Goal: Complete application form: Complete application form

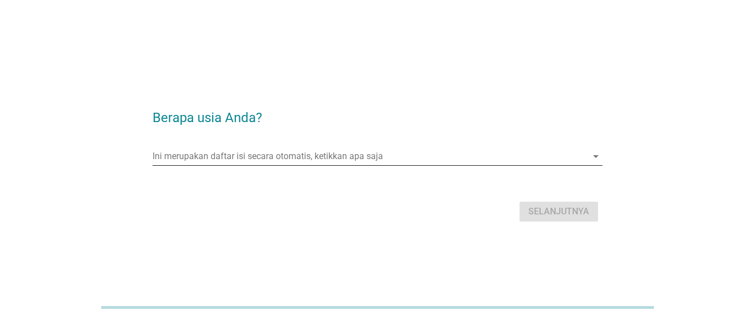
click at [232, 155] on input "Ini merupakan daftar isi secara otomatis, ketikkan apa saja" at bounding box center [370, 157] width 435 height 18
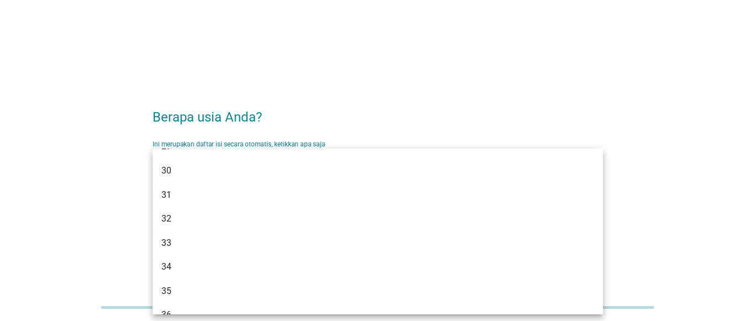
scroll to position [325, 0]
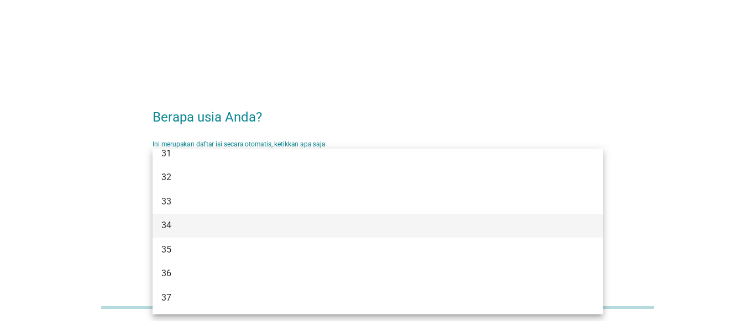
click at [221, 221] on div "34" at bounding box center [359, 225] width 397 height 13
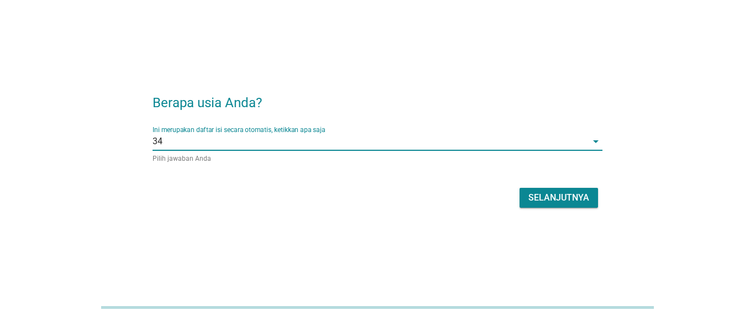
scroll to position [27, 0]
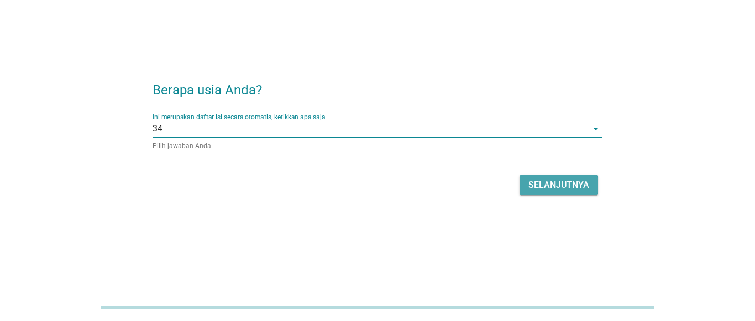
click at [560, 183] on div "Selanjutnya" at bounding box center [558, 184] width 61 height 13
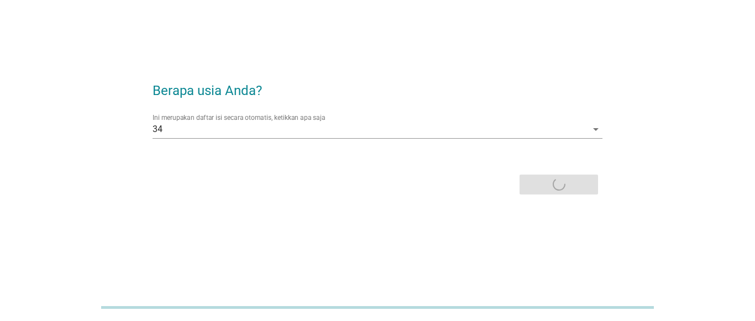
scroll to position [0, 0]
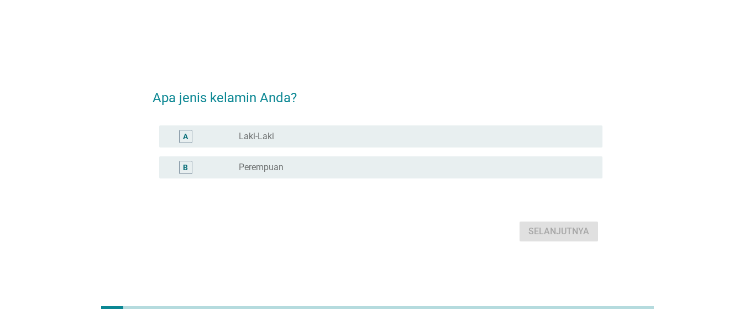
click at [279, 164] on label "Perempuan" at bounding box center [261, 167] width 45 height 11
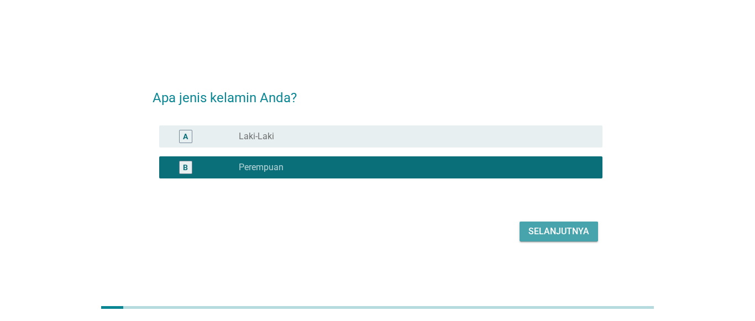
click at [549, 225] on div "Selanjutnya" at bounding box center [558, 231] width 61 height 13
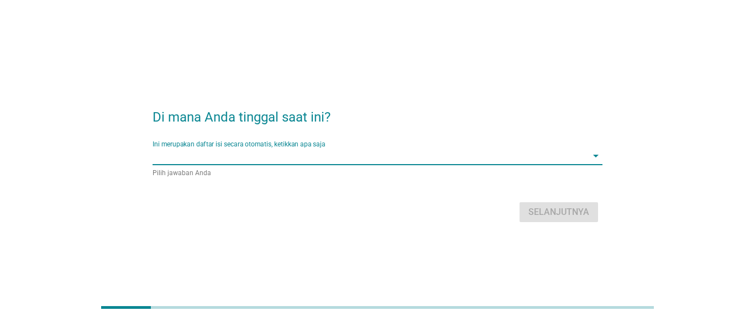
click at [210, 154] on input "Ini merupakan daftar isi secara otomatis, ketikkan apa saja" at bounding box center [370, 156] width 435 height 18
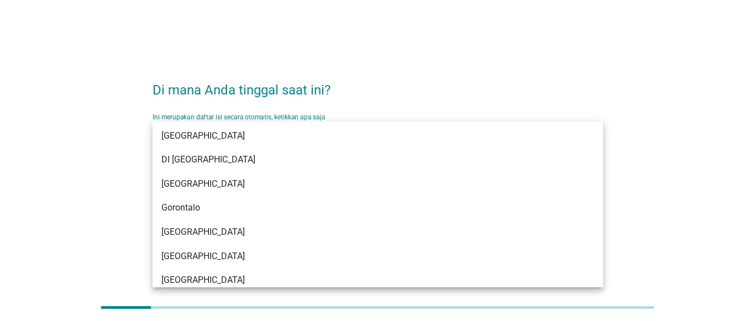
scroll to position [18, 0]
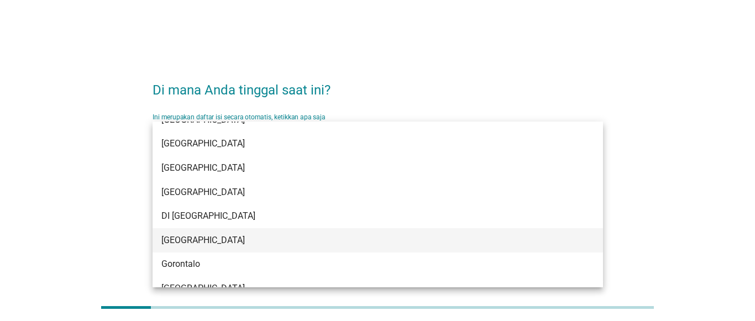
click at [223, 238] on div "[GEOGRAPHIC_DATA]" at bounding box center [359, 240] width 397 height 13
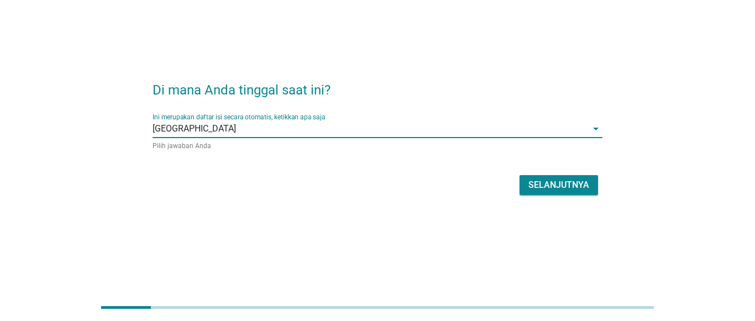
click at [561, 184] on div "Selanjutnya" at bounding box center [558, 184] width 61 height 13
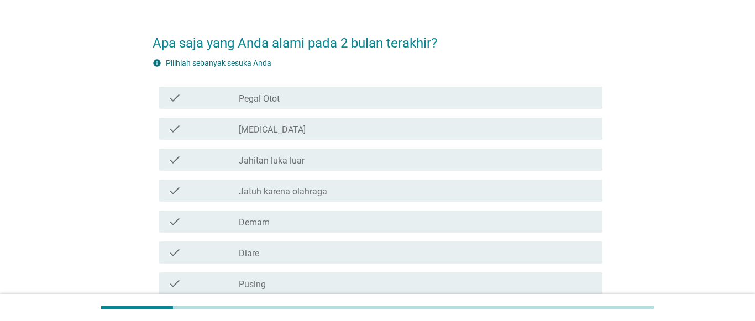
scroll to position [0, 0]
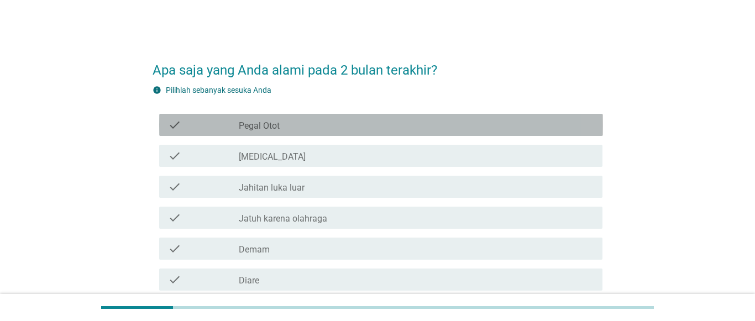
click at [284, 128] on div "check_box_outline_blank Pegal Otot" at bounding box center [416, 124] width 355 height 13
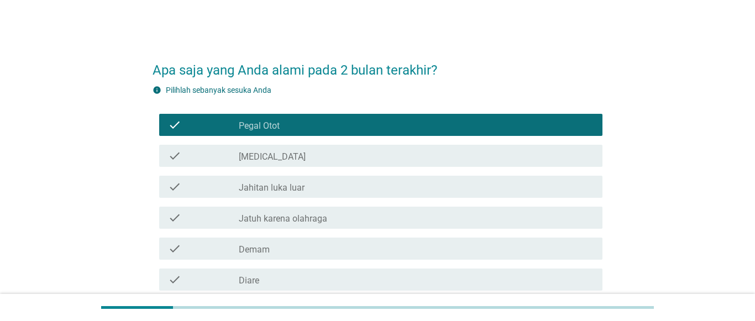
scroll to position [56, 0]
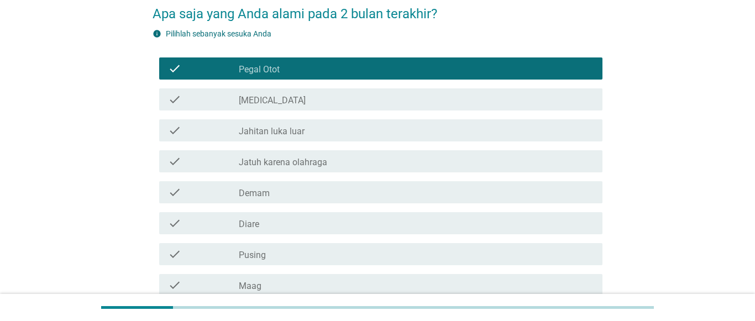
click at [284, 191] on div "check_box_outline_blank Demam" at bounding box center [416, 192] width 355 height 13
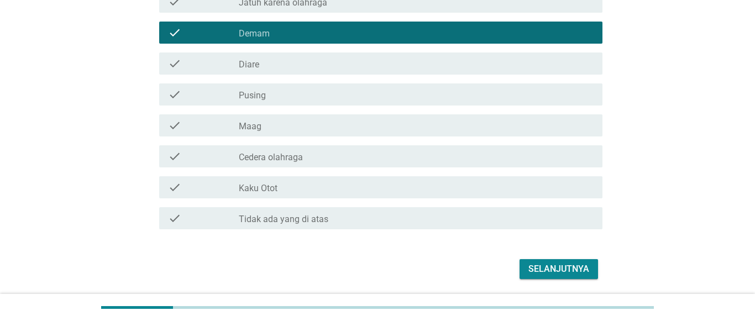
scroll to position [225, 0]
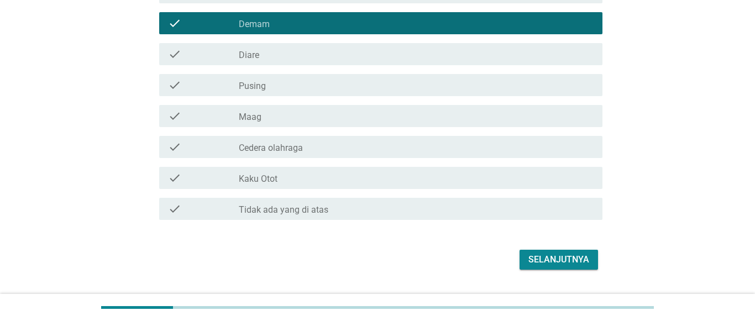
click at [295, 175] on div "check_box_outline_blank Kaku Otot" at bounding box center [416, 177] width 355 height 13
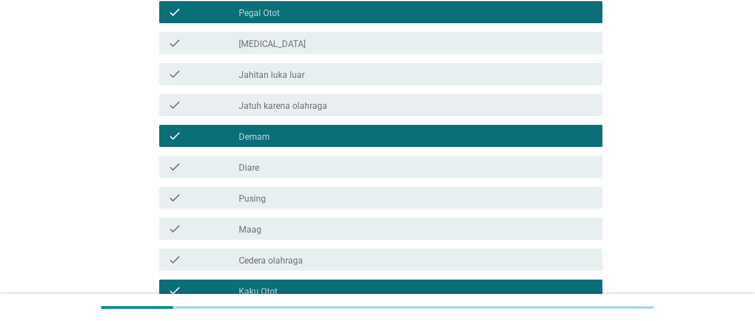
scroll to position [56, 0]
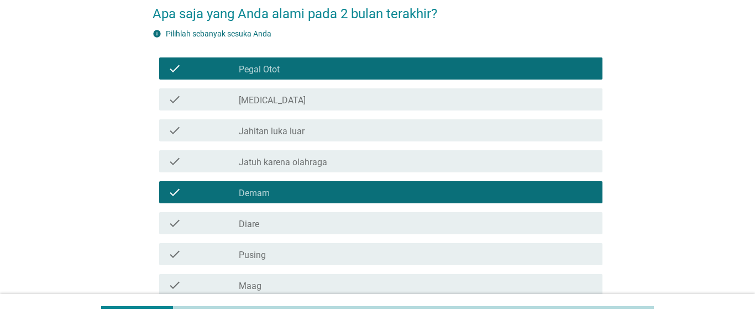
click at [296, 88] on div "check check_box_outline_blank [MEDICAL_DATA]" at bounding box center [381, 99] width 444 height 22
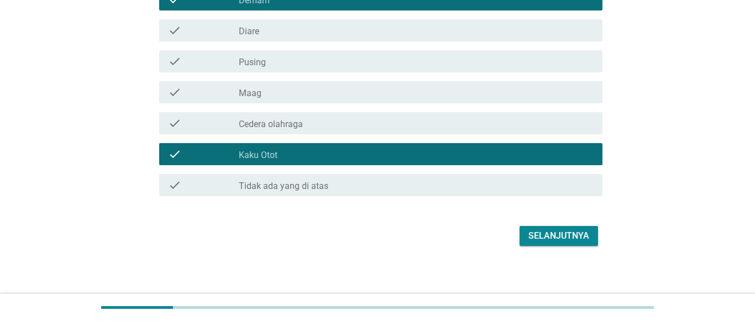
scroll to position [253, 0]
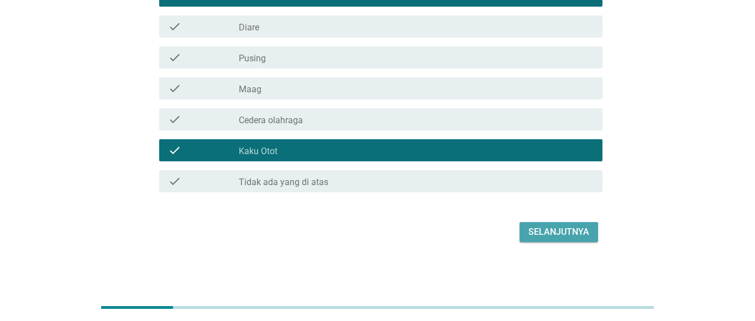
click at [572, 233] on div "Selanjutnya" at bounding box center [558, 231] width 61 height 13
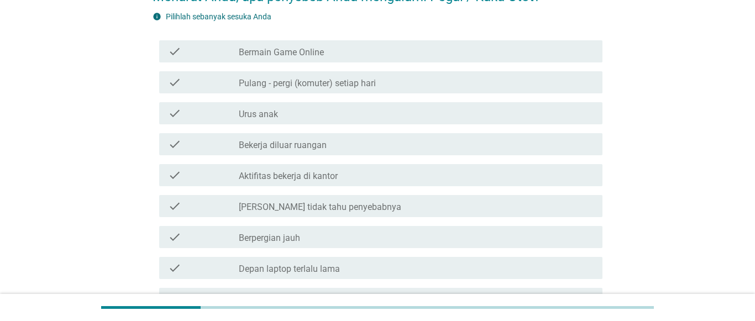
scroll to position [113, 0]
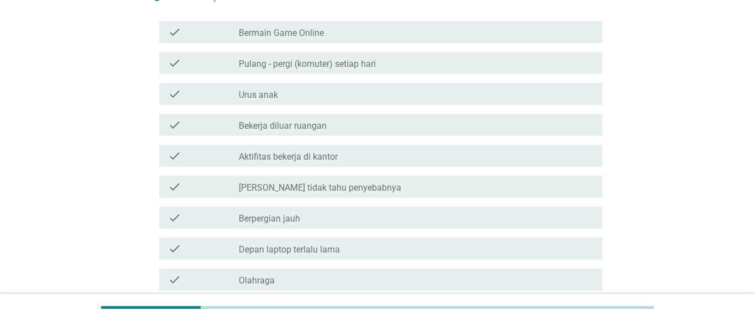
click at [274, 131] on label "Bekerja diluar ruangan" at bounding box center [283, 125] width 88 height 11
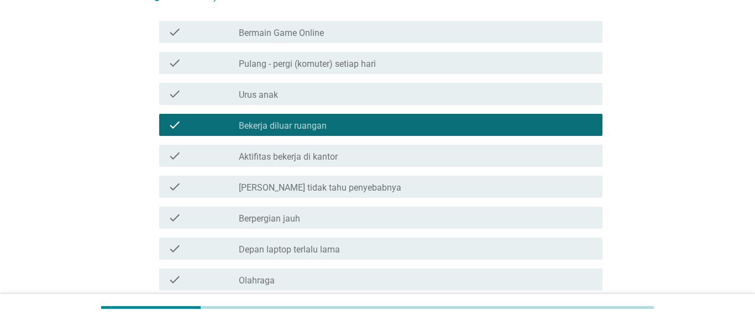
drag, startPoint x: 277, startPoint y: 125, endPoint x: 278, endPoint y: 138, distance: 12.2
click at [277, 126] on label "Bekerja diluar ruangan" at bounding box center [283, 125] width 88 height 11
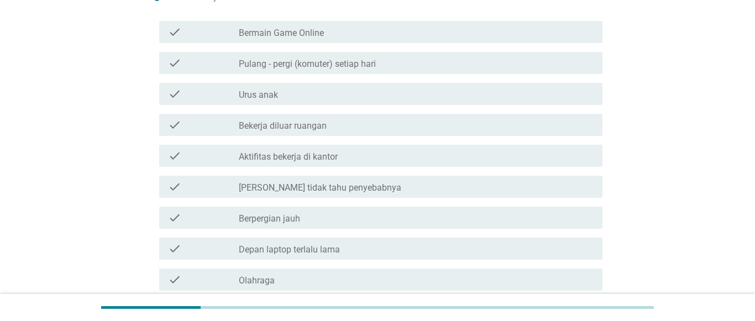
click at [281, 158] on label "Aktifitas bekerja di kantor" at bounding box center [288, 156] width 99 height 11
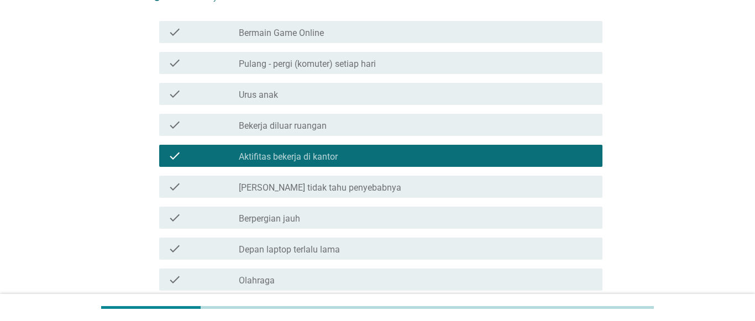
click at [284, 218] on label "Berpergian jauh" at bounding box center [269, 218] width 61 height 11
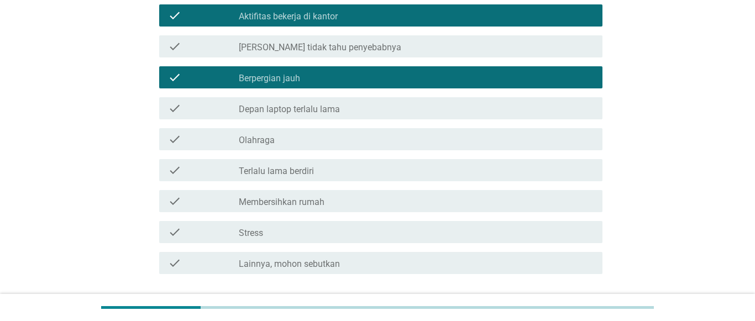
scroll to position [225, 0]
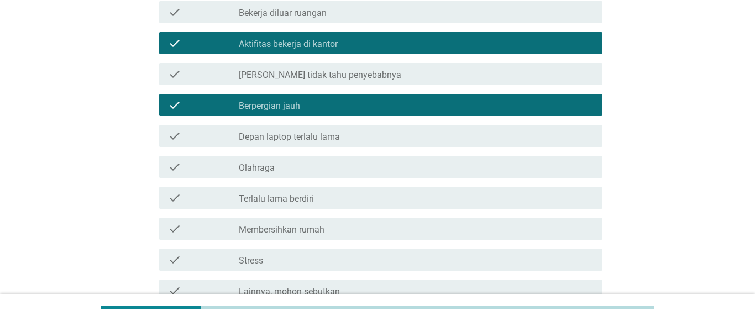
click at [301, 139] on label "Depan laptop terlalu lama" at bounding box center [289, 137] width 101 height 11
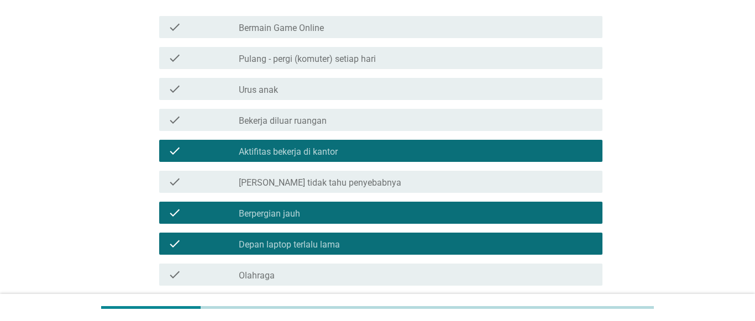
scroll to position [113, 0]
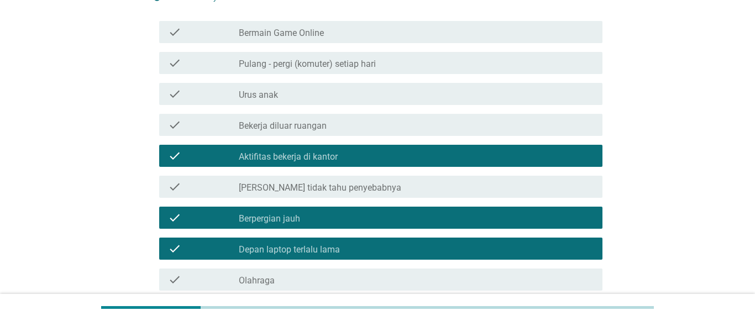
click at [325, 120] on label "Bekerja diluar ruangan" at bounding box center [283, 125] width 88 height 11
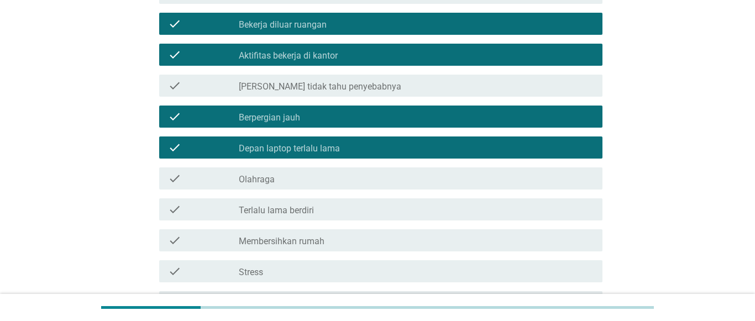
scroll to position [335, 0]
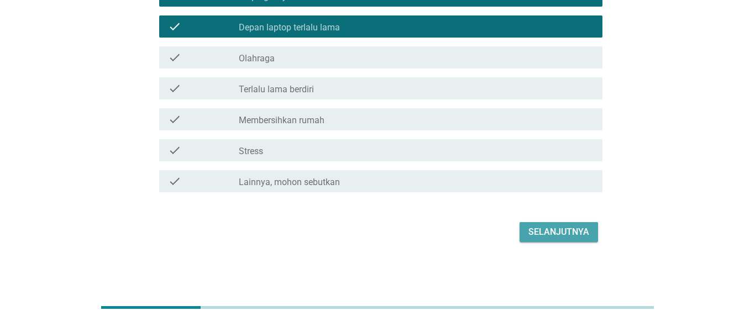
click at [581, 233] on div "Selanjutnya" at bounding box center [558, 231] width 61 height 13
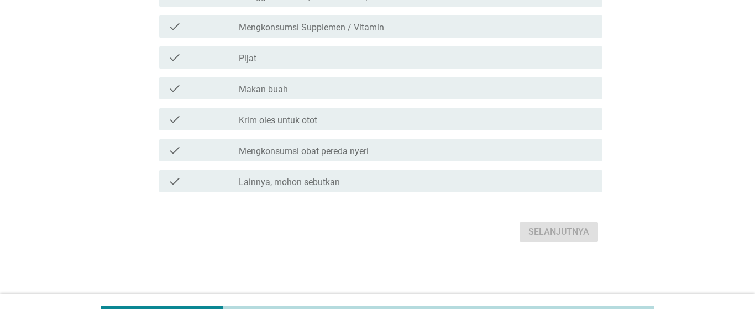
scroll to position [0, 0]
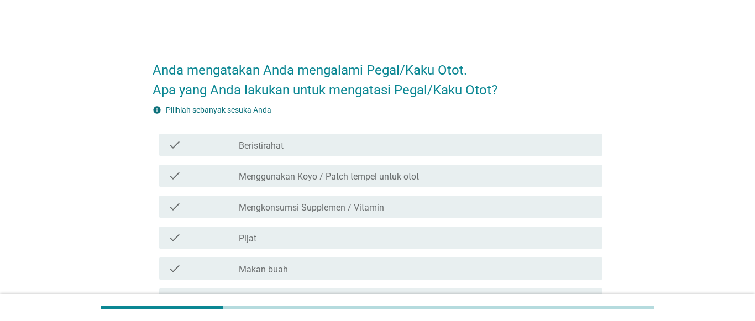
click at [326, 147] on div "check_box_outline_blank Beristirahat" at bounding box center [416, 144] width 355 height 13
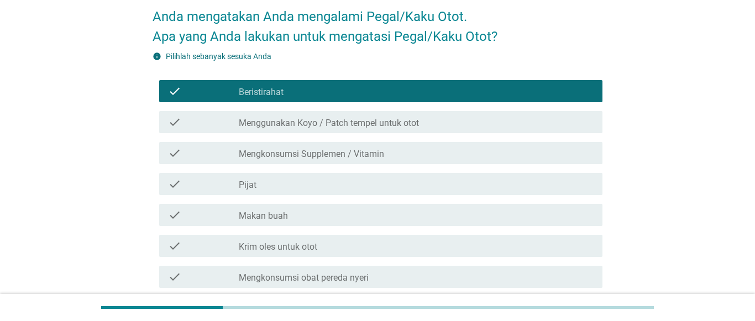
scroll to position [56, 0]
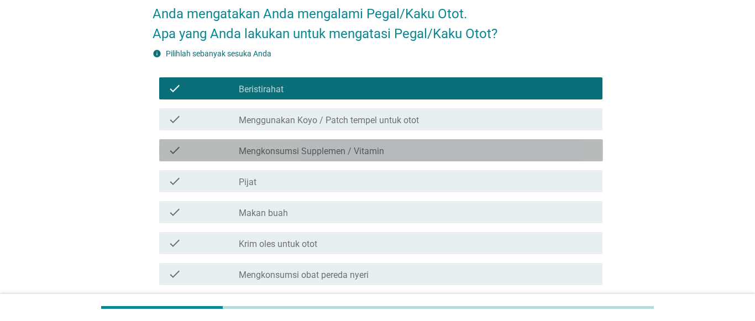
click at [322, 146] on label "Mengkonsumsi Supplemen / Vitamin" at bounding box center [311, 151] width 145 height 11
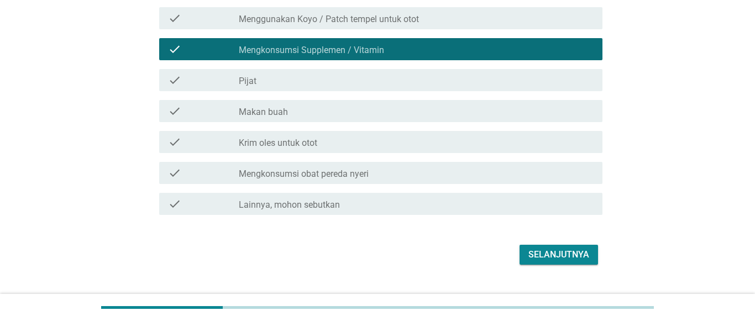
scroll to position [169, 0]
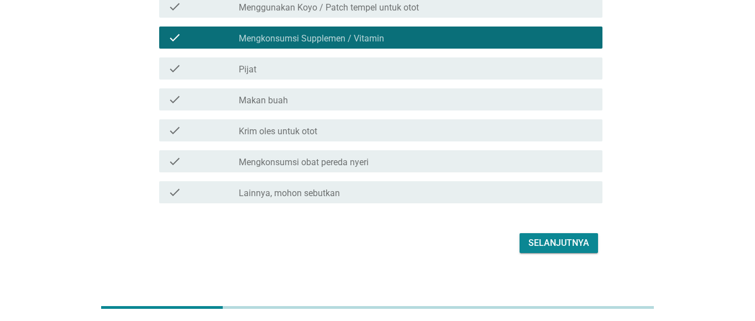
click at [309, 127] on label "Krim oles untuk otot" at bounding box center [278, 131] width 78 height 11
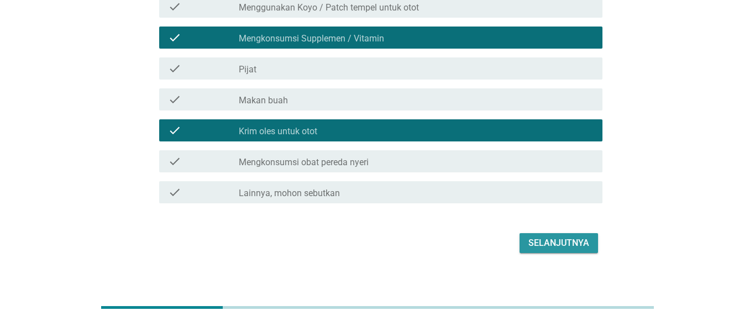
drag, startPoint x: 566, startPoint y: 247, endPoint x: 387, endPoint y: 183, distance: 190.5
click at [420, 201] on form "Anda mengatakan Anda mengalami [GEOGRAPHIC_DATA]/Kaku Otot. Apa yang Anda lakuk…" at bounding box center [378, 68] width 450 height 376
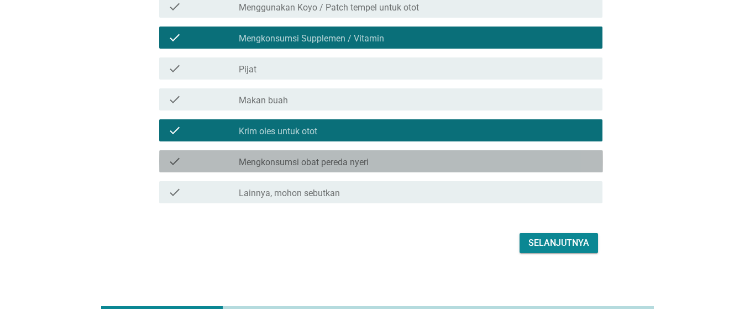
click at [352, 160] on label "Mengkonsumsi obat pereda nyeri" at bounding box center [304, 162] width 130 height 11
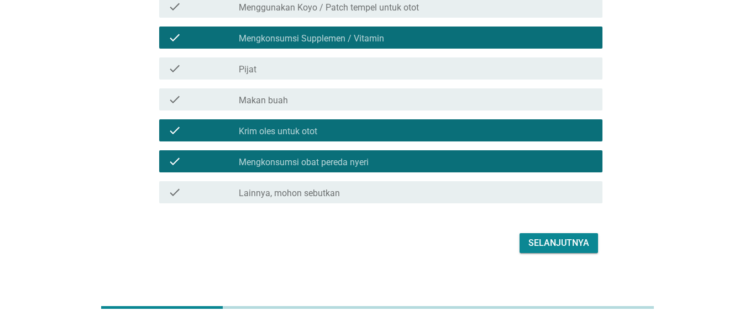
click at [346, 134] on div "check_box Krim oles untuk otot" at bounding box center [416, 130] width 355 height 13
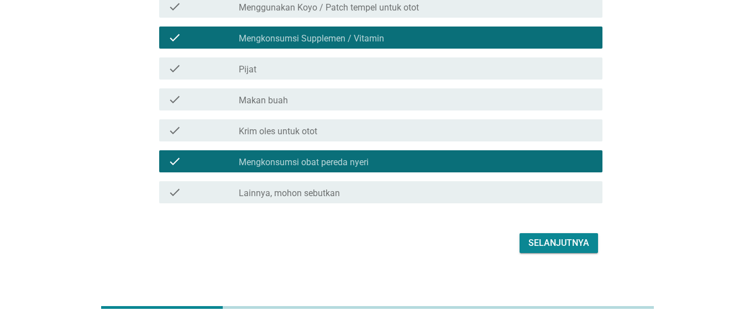
click at [434, 130] on div "check_box Krim oles untuk otot" at bounding box center [416, 130] width 355 height 13
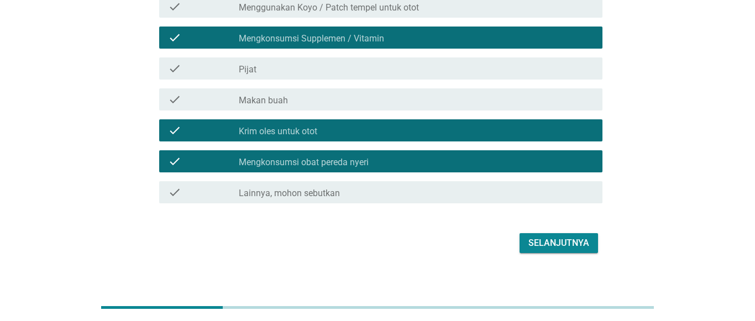
click at [551, 241] on div "Selanjutnya" at bounding box center [558, 242] width 61 height 13
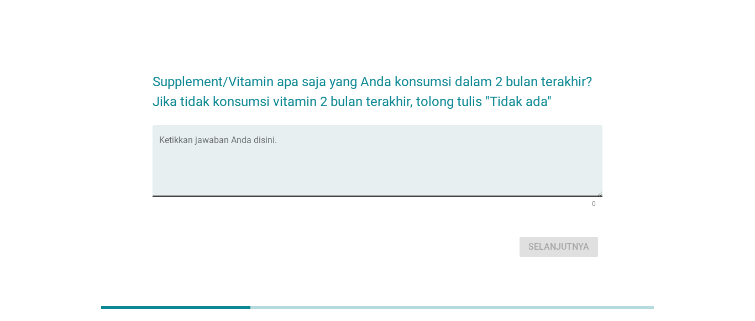
click at [240, 133] on div "Ketikkan jawaban Anda disini." at bounding box center [381, 160] width 444 height 71
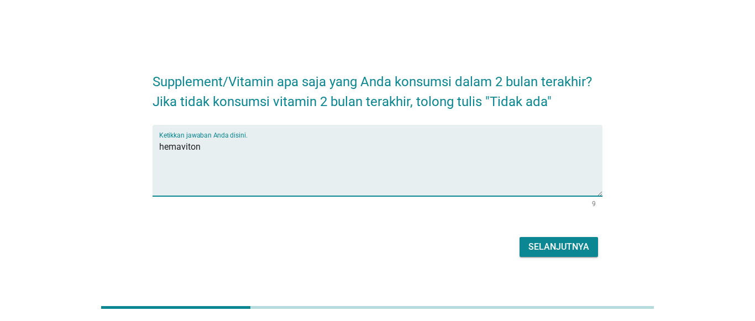
type textarea "hemaviton"
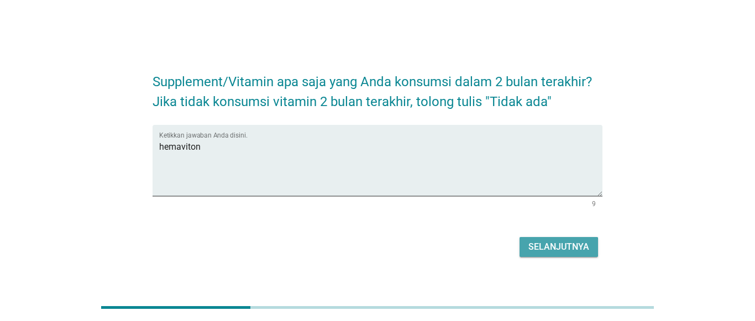
click at [536, 250] on div "Selanjutnya" at bounding box center [558, 246] width 61 height 13
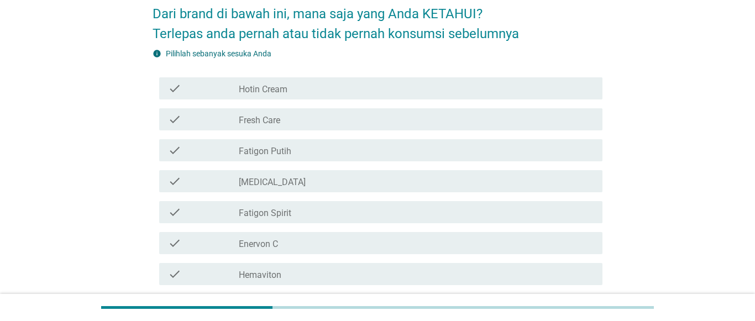
scroll to position [113, 0]
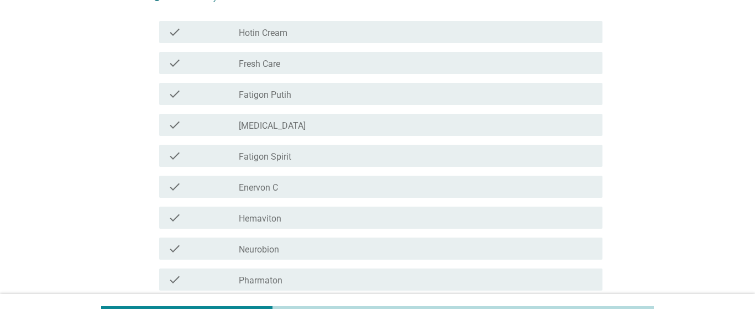
click at [237, 157] on div "check" at bounding box center [203, 155] width 71 height 13
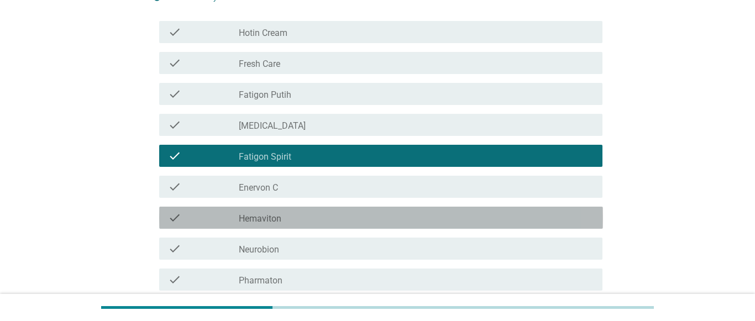
click at [241, 220] on label "Hemaviton" at bounding box center [260, 218] width 43 height 11
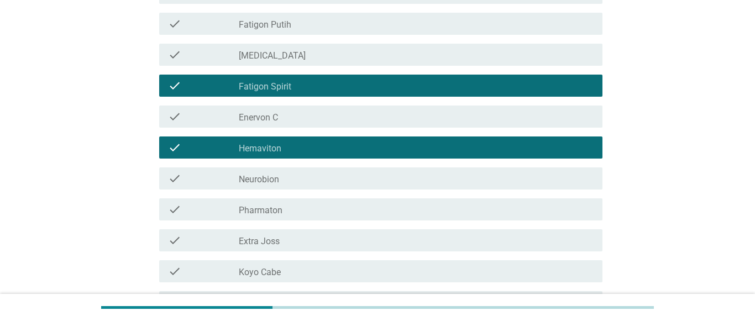
scroll to position [282, 0]
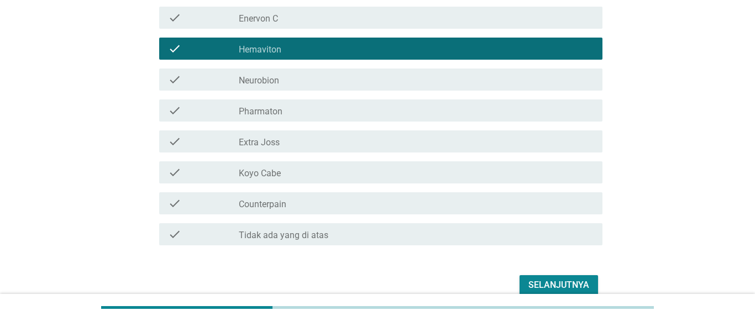
click at [258, 204] on label "Counterpain" at bounding box center [263, 204] width 48 height 11
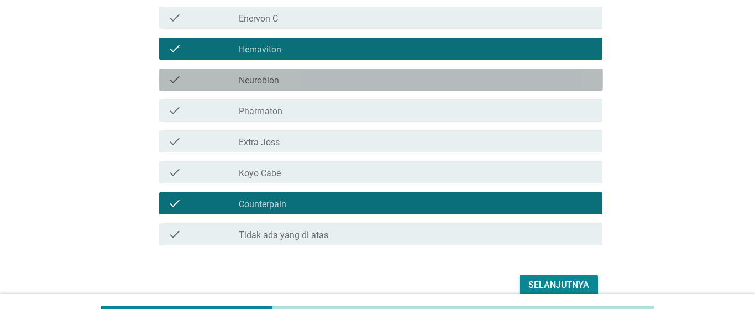
click at [316, 71] on div "check check_box_outline_blank Neurobion" at bounding box center [381, 80] width 444 height 22
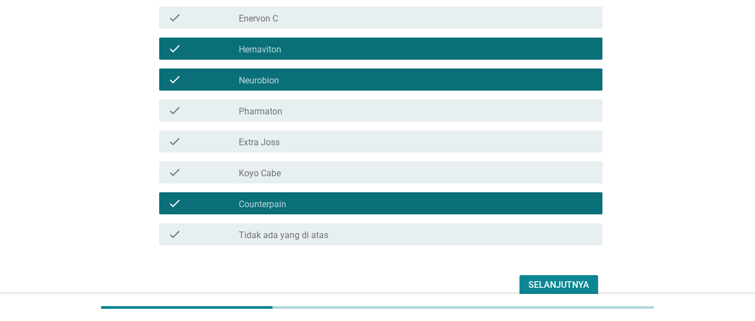
click at [556, 289] on div "Selanjutnya" at bounding box center [558, 284] width 61 height 13
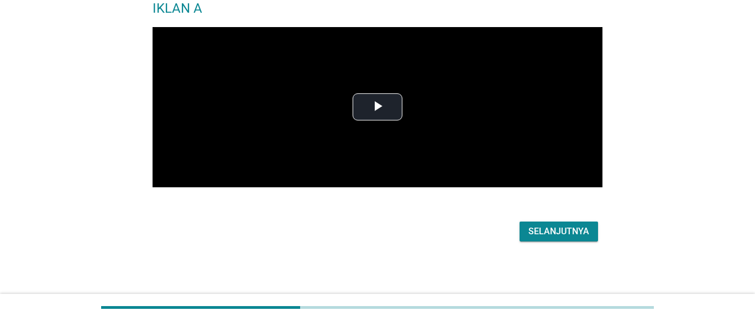
scroll to position [0, 0]
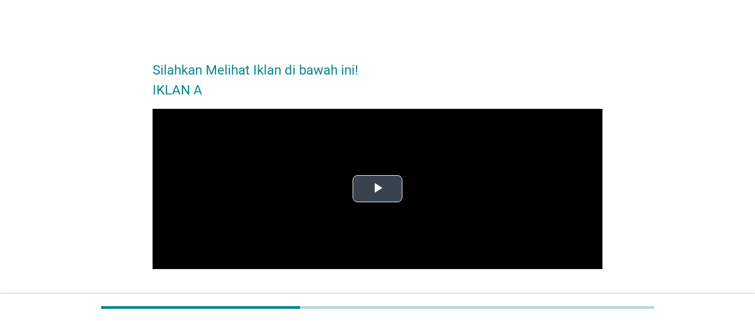
click at [377, 189] on span "Video Player" at bounding box center [377, 189] width 0 height 0
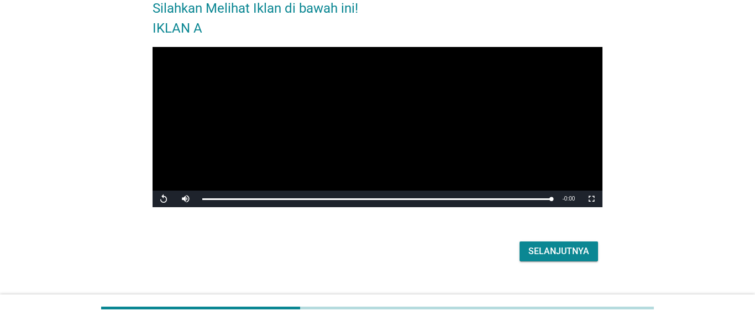
scroll to position [82, 0]
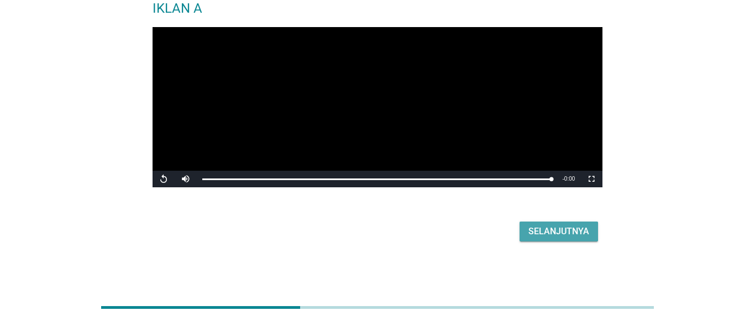
click at [548, 234] on div "Selanjutnya" at bounding box center [558, 231] width 61 height 13
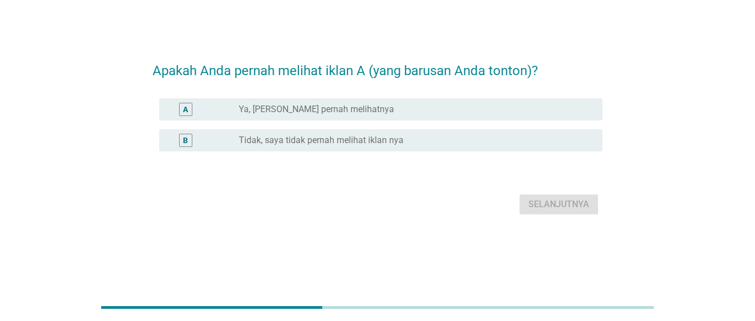
scroll to position [0, 0]
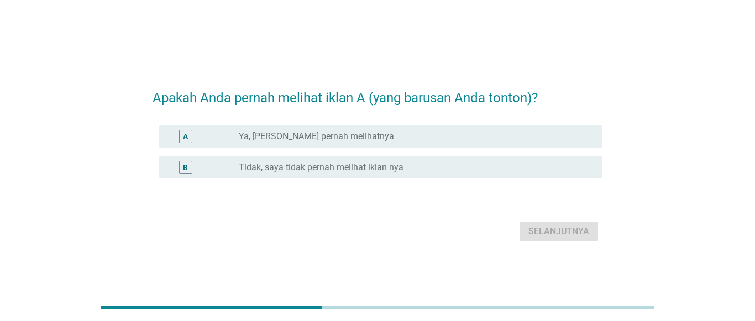
click at [325, 163] on label "Tidak, saya tidak pernah melihat iklan nya" at bounding box center [321, 167] width 165 height 11
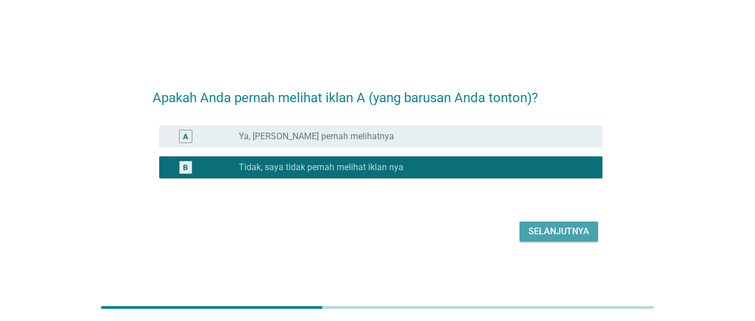
click at [570, 232] on div "Selanjutnya" at bounding box center [558, 231] width 61 height 13
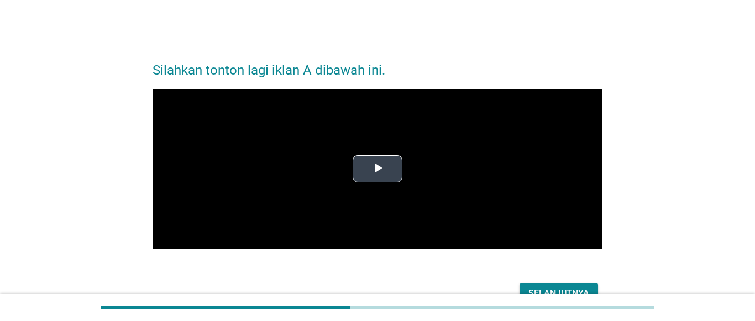
click at [377, 169] on span "Video Player" at bounding box center [377, 169] width 0 height 0
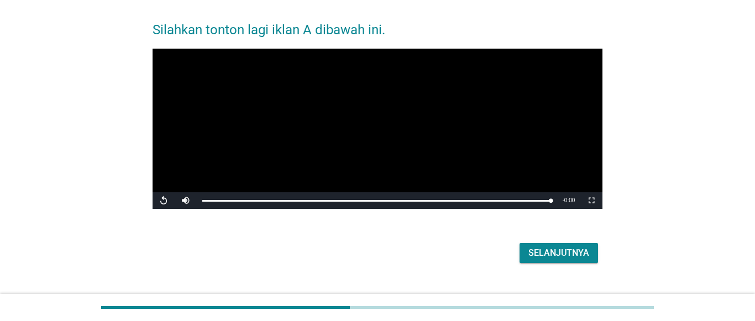
scroll to position [62, 0]
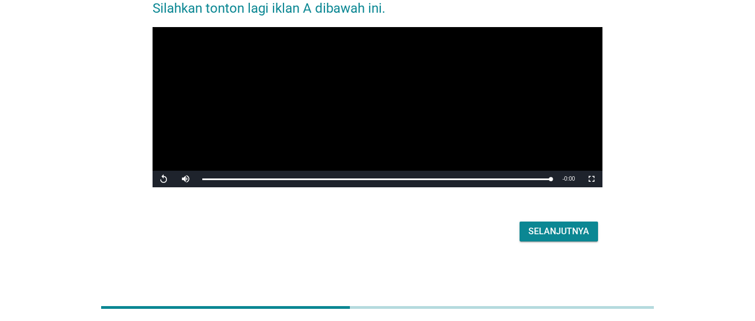
click at [529, 232] on button "Selanjutnya" at bounding box center [558, 232] width 78 height 20
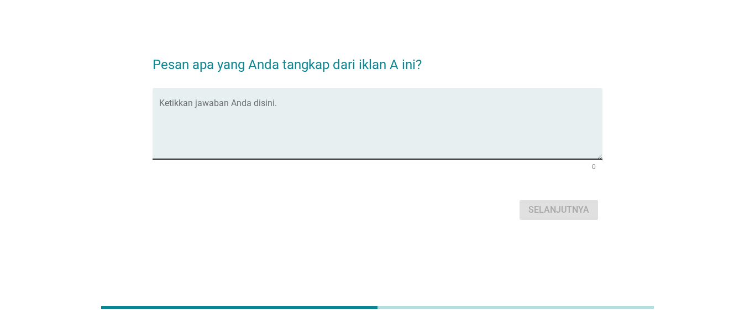
scroll to position [0, 0]
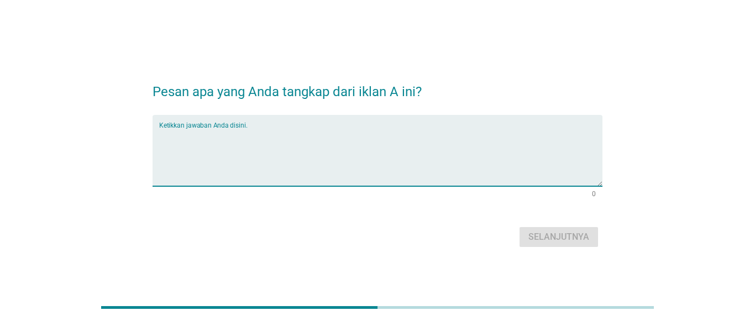
click at [266, 136] on textarea "Ketikkan jawaban Anda disini." at bounding box center [381, 157] width 444 height 58
click at [256, 135] on textarea "Ketikkan jawaban Anda disini." at bounding box center [381, 157] width 444 height 58
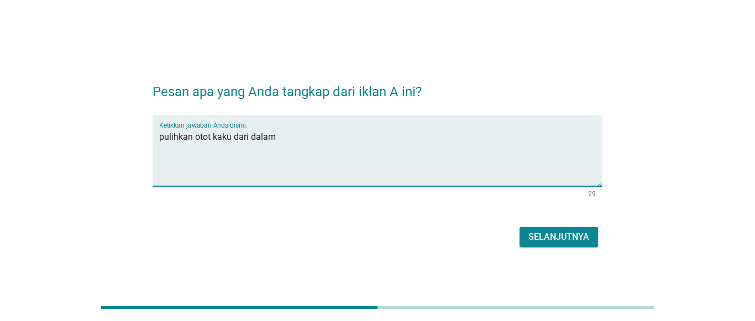
type textarea "pulihkan otot kaku dari dalam"
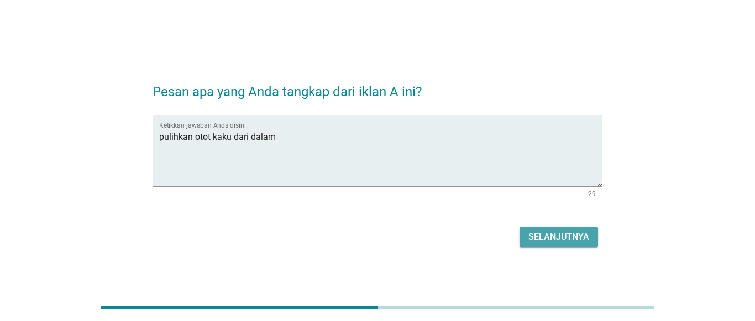
click at [528, 236] on button "Selanjutnya" at bounding box center [558, 237] width 78 height 20
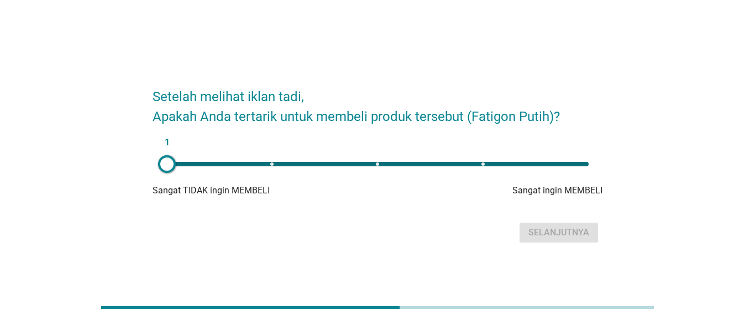
click at [519, 167] on div "1" at bounding box center [377, 164] width 439 height 22
type input "4"
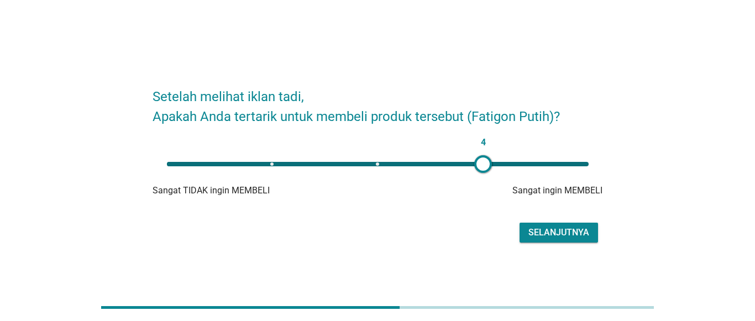
click at [531, 164] on div "4" at bounding box center [378, 164] width 422 height 4
click at [553, 234] on div "Selanjutnya" at bounding box center [558, 232] width 61 height 13
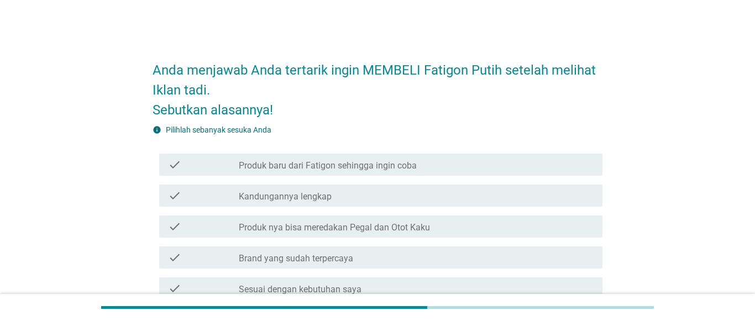
click at [291, 200] on label "Kandungannya lengkap" at bounding box center [285, 196] width 93 height 11
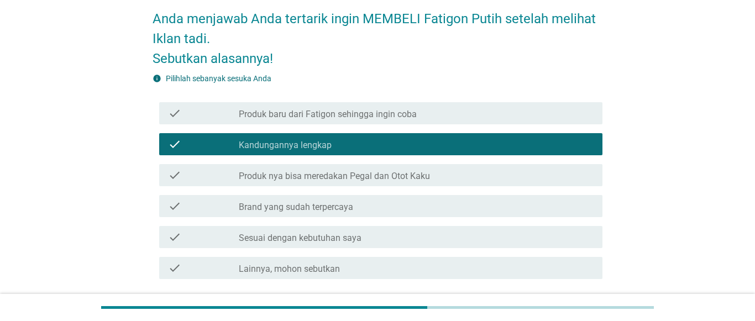
scroll to position [56, 0]
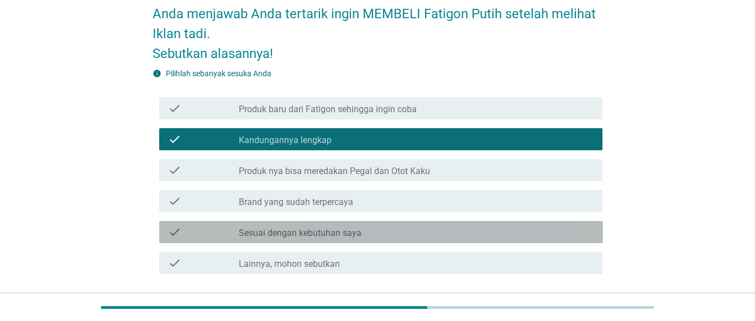
click at [295, 227] on div "check_box_outline_blank Sesuai dengan kebutuhan saya" at bounding box center [416, 231] width 355 height 13
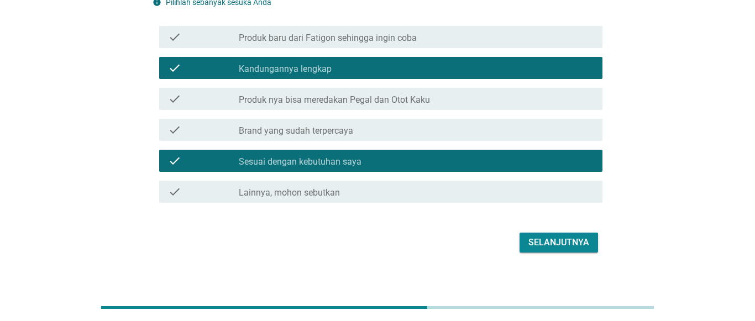
scroll to position [138, 0]
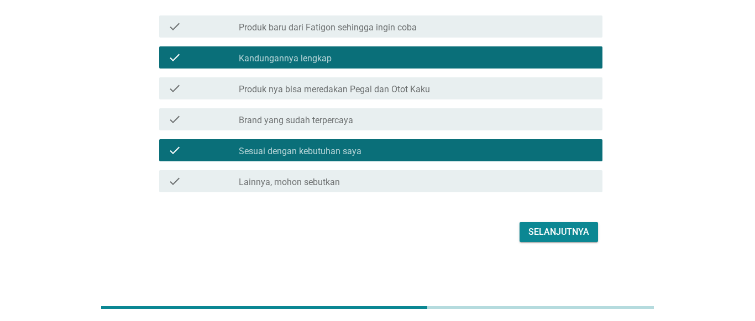
click at [553, 224] on button "Selanjutnya" at bounding box center [558, 232] width 78 height 20
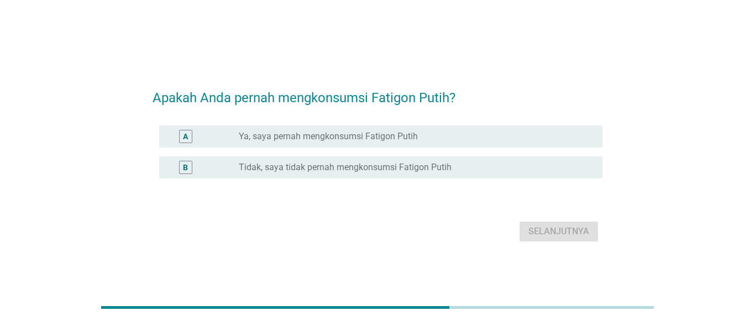
click at [434, 165] on label "Tidak, saya tidak pernah mengkonsumsi Fatigon Putih" at bounding box center [345, 167] width 213 height 11
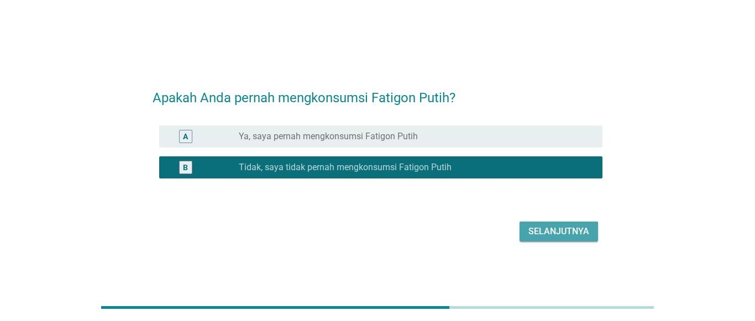
click at [572, 232] on div "Selanjutnya" at bounding box center [558, 231] width 61 height 13
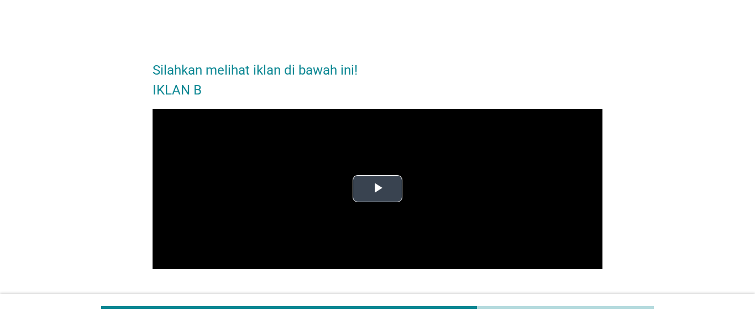
click at [377, 189] on span "Video Player" at bounding box center [377, 189] width 0 height 0
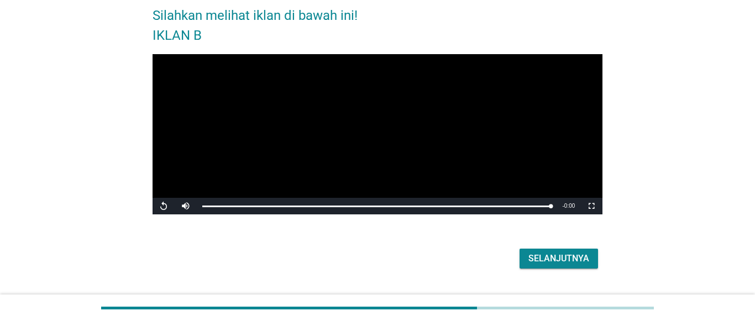
scroll to position [82, 0]
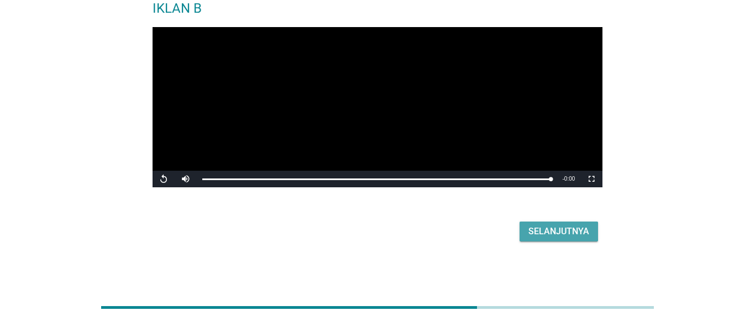
click at [564, 232] on div "Selanjutnya" at bounding box center [558, 231] width 61 height 13
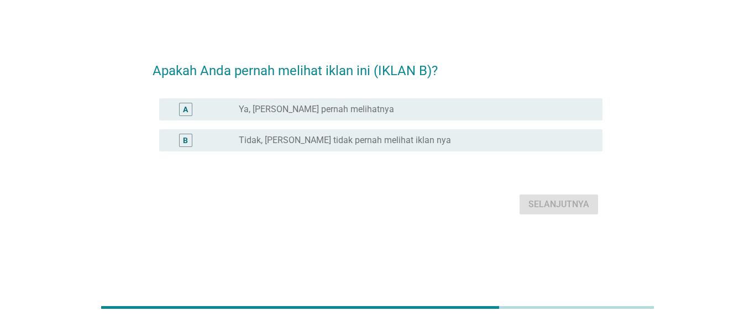
scroll to position [0, 0]
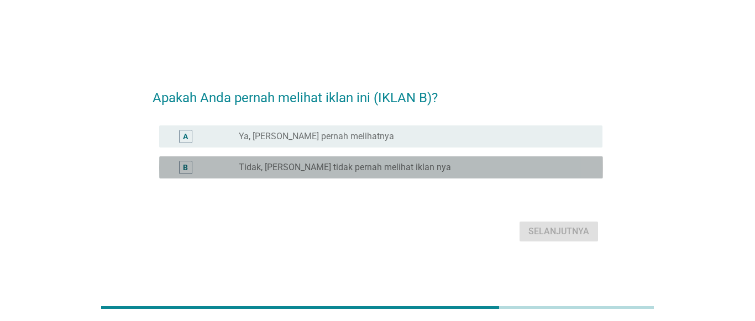
click at [377, 165] on label "Tidak, [PERSON_NAME] tidak pernah melihat iklan nya" at bounding box center [345, 167] width 212 height 11
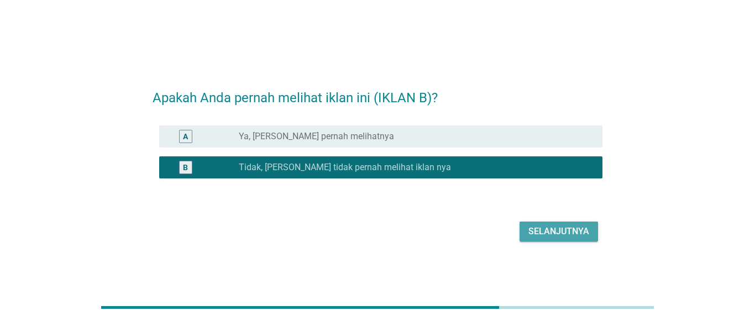
click at [555, 230] on div "Selanjutnya" at bounding box center [558, 231] width 61 height 13
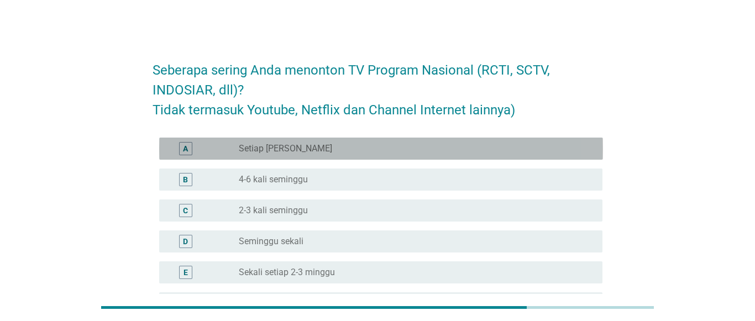
click at [385, 159] on div "A radio_button_unchecked Setiap Hari" at bounding box center [381, 149] width 444 height 22
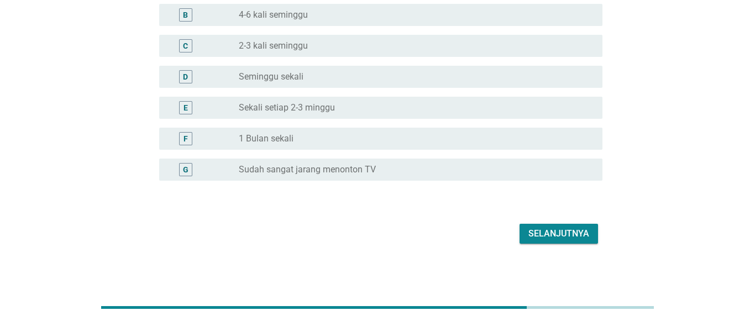
scroll to position [166, 0]
click at [569, 235] on div "Selanjutnya" at bounding box center [558, 231] width 61 height 13
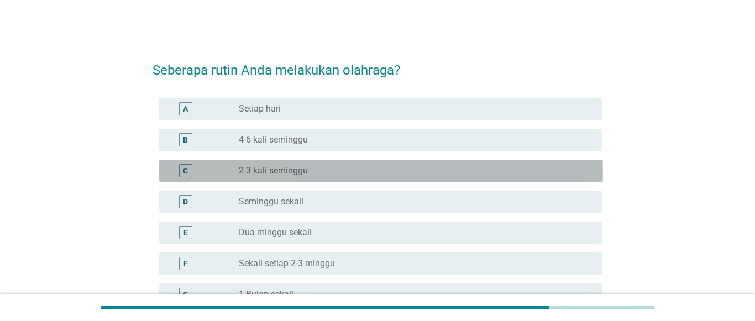
click at [333, 167] on div "radio_button_unchecked 2-3 kali seminggu" at bounding box center [412, 170] width 346 height 11
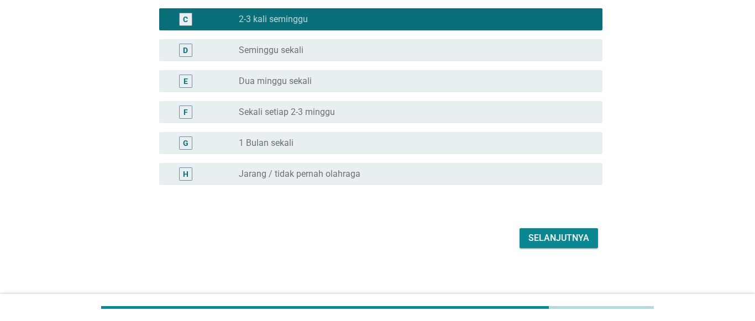
scroll to position [157, 0]
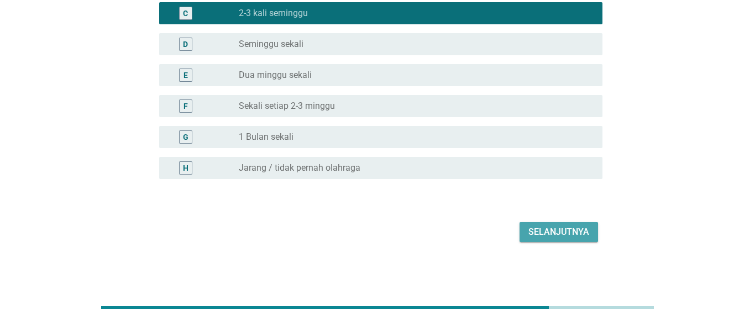
click at [577, 230] on div "Selanjutnya" at bounding box center [558, 231] width 61 height 13
